Goal: Information Seeking & Learning: Learn about a topic

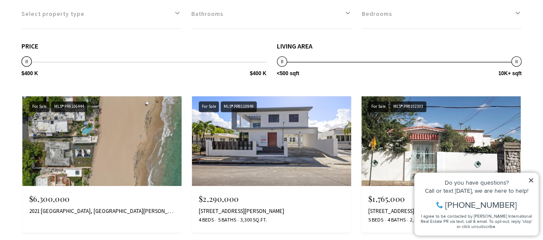
scroll to position [382, 0]
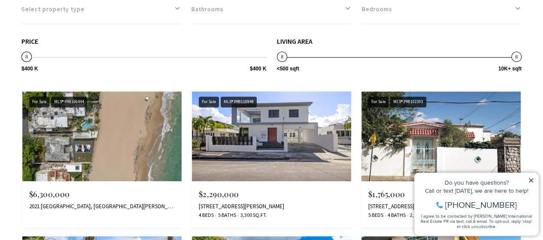
click at [136, 146] on img at bounding box center [101, 136] width 159 height 90
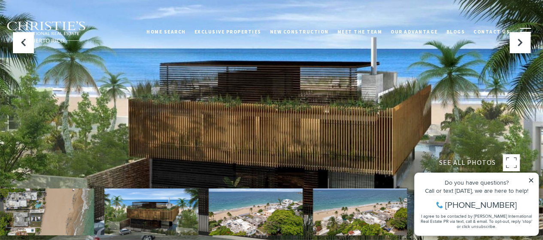
click at [539, 26] on div "Home Search Dorado Beach Rio Grande Humacao Coastal San Juan Guaynabo Puerto Ri…" at bounding box center [271, 31] width 543 height 43
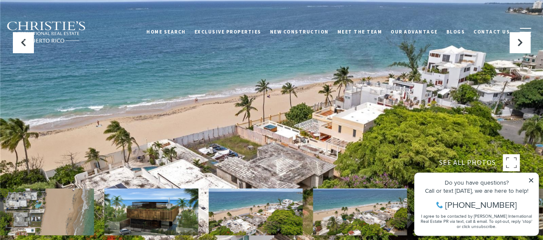
click at [250, 215] on img at bounding box center [256, 211] width 94 height 47
click at [349, 219] on img at bounding box center [360, 211] width 94 height 47
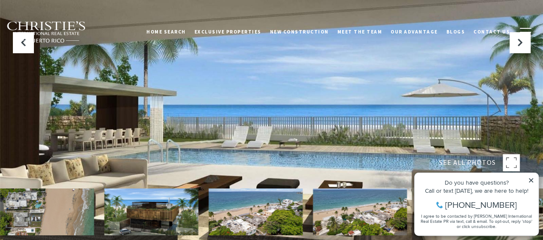
click at [524, 50] on div "Home Search Dorado Beach Rio Grande Humacao Coastal San Juan Guaynabo Puerto Ri…" at bounding box center [271, 31] width 543 height 43
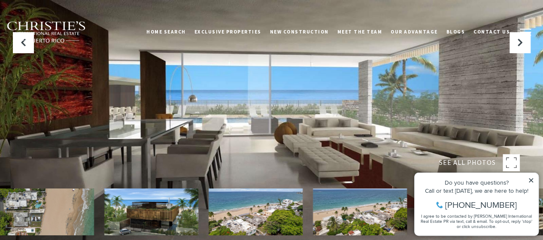
click at [525, 41] on button "button" at bounding box center [525, 32] width 22 height 25
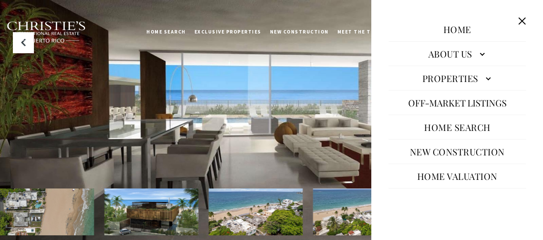
click at [523, 23] on button "Close this option" at bounding box center [522, 21] width 16 height 16
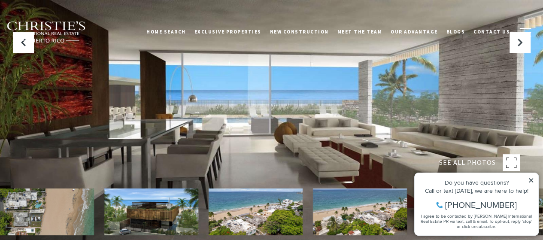
click at [524, 47] on div "Home Search Dorado Beach Rio Grande Humacao Coastal San Juan Guaynabo Puerto Ri…" at bounding box center [271, 31] width 543 height 43
click at [522, 41] on button "button" at bounding box center [525, 32] width 22 height 25
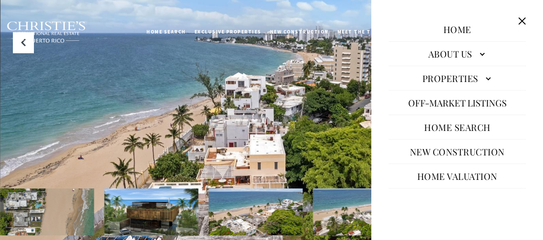
click at [525, 27] on button "Close this option" at bounding box center [522, 21] width 16 height 16
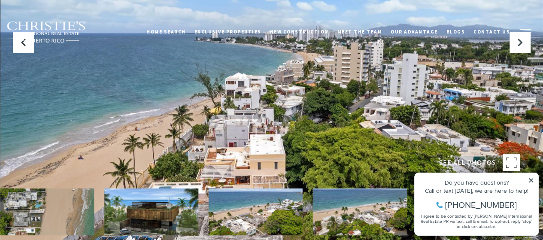
click at [528, 44] on button "button" at bounding box center [525, 32] width 22 height 25
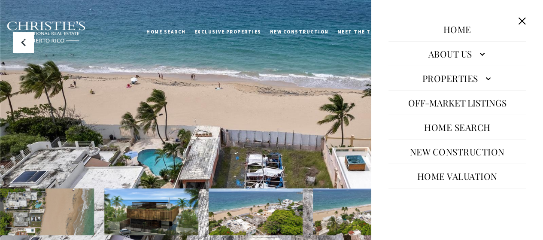
click at [522, 21] on button "Close this option" at bounding box center [522, 21] width 16 height 16
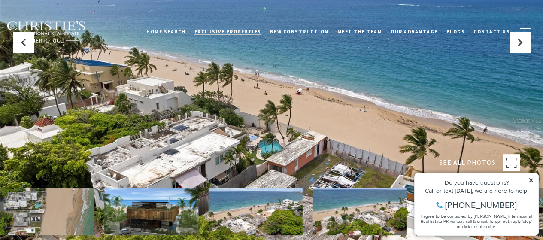
click at [241, 35] on link "Exclusive Properties" at bounding box center [228, 31] width 76 height 21
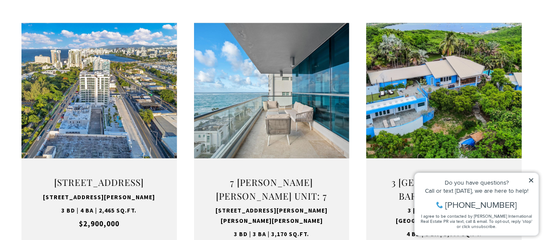
scroll to position [888, 0]
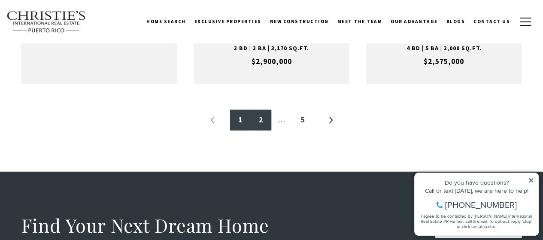
click at [263, 124] on link "2" at bounding box center [261, 120] width 21 height 21
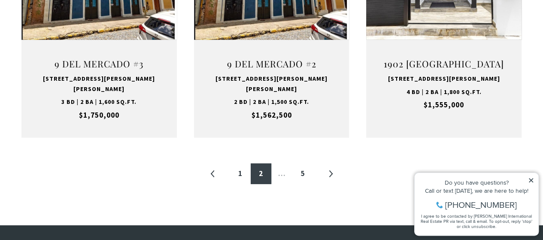
scroll to position [1017, 0]
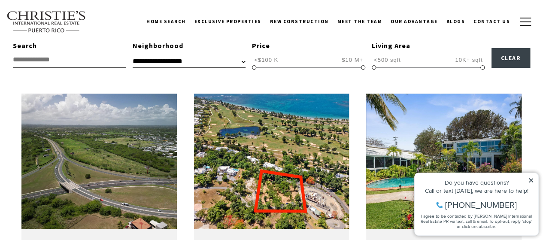
scroll to position [258, 0]
